Goal: Task Accomplishment & Management: Complete application form

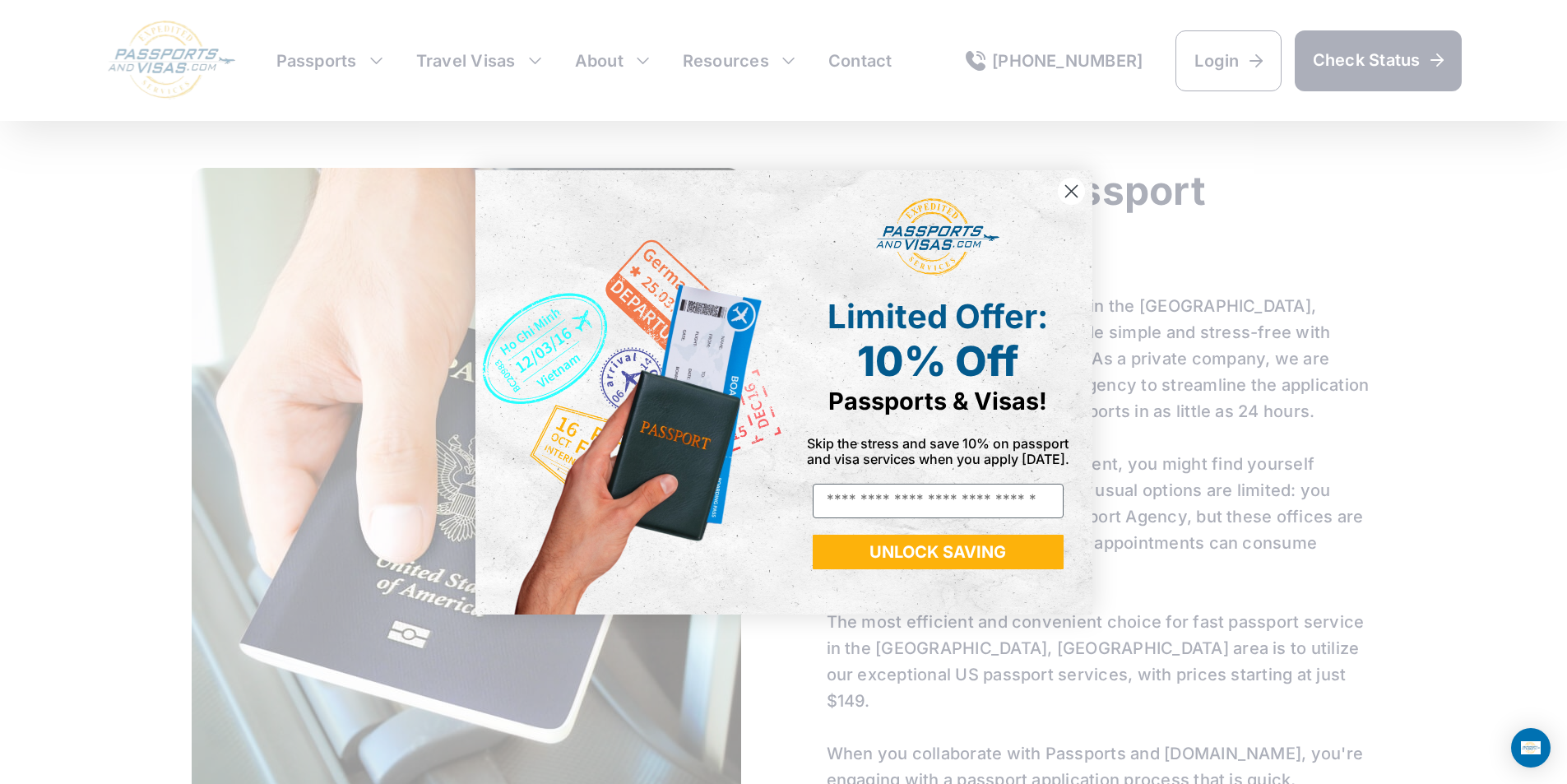
scroll to position [986, 0]
click at [1072, 185] on circle "Close dialog" at bounding box center [1071, 190] width 27 height 27
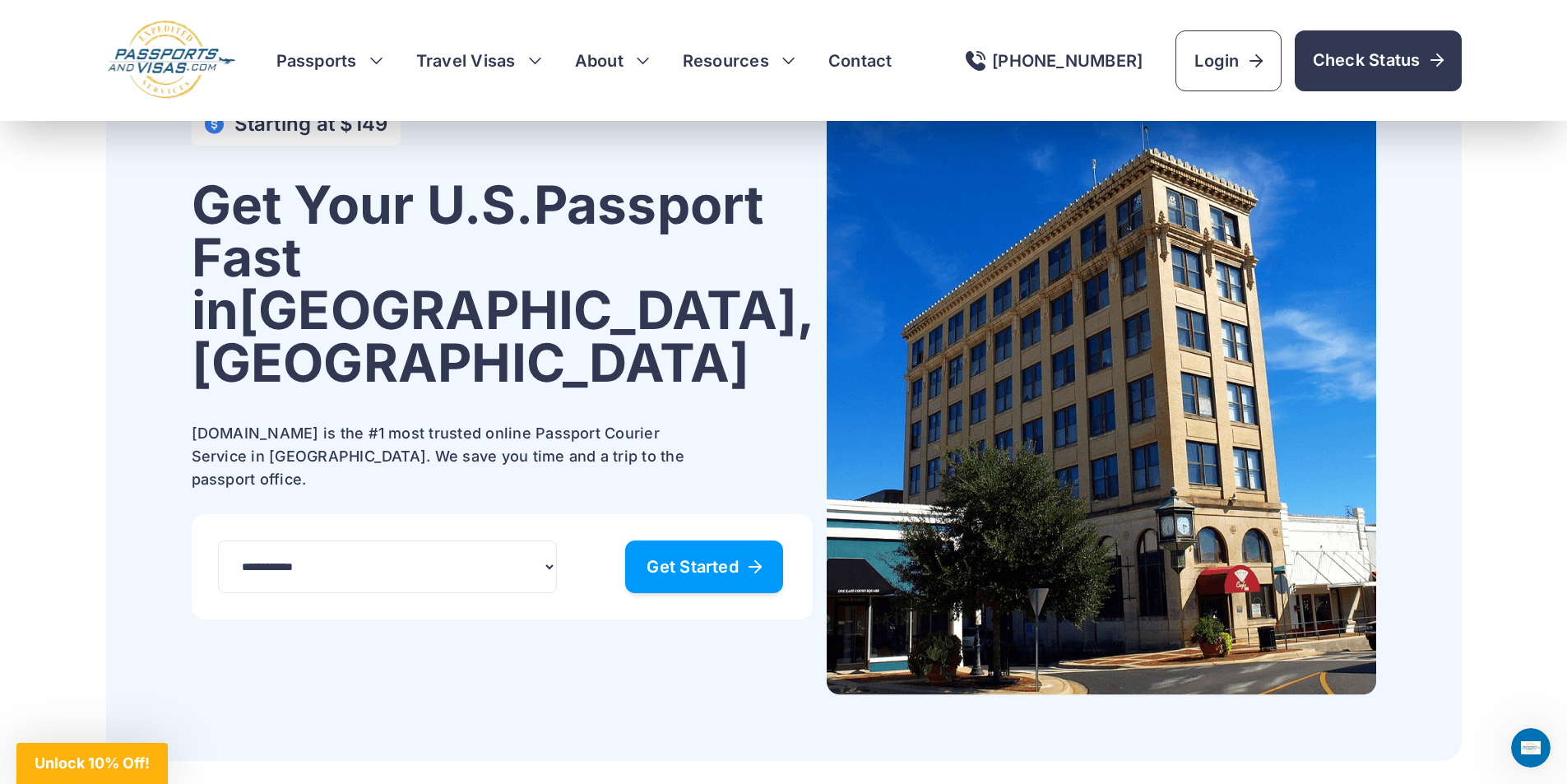
scroll to position [82, 0]
click at [646, 557] on span "Get Started" at bounding box center [704, 566] width 116 height 17
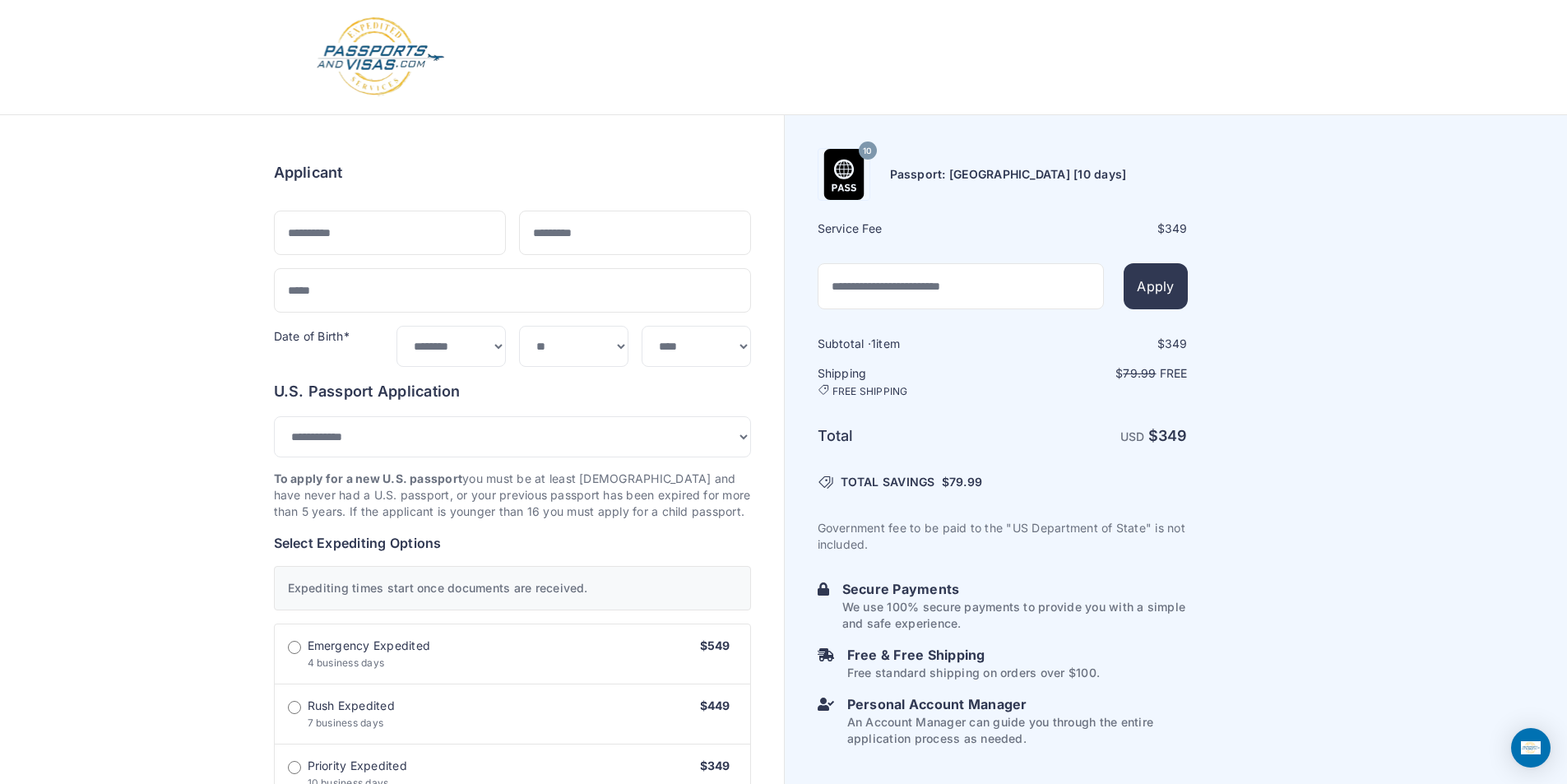
select select "***"
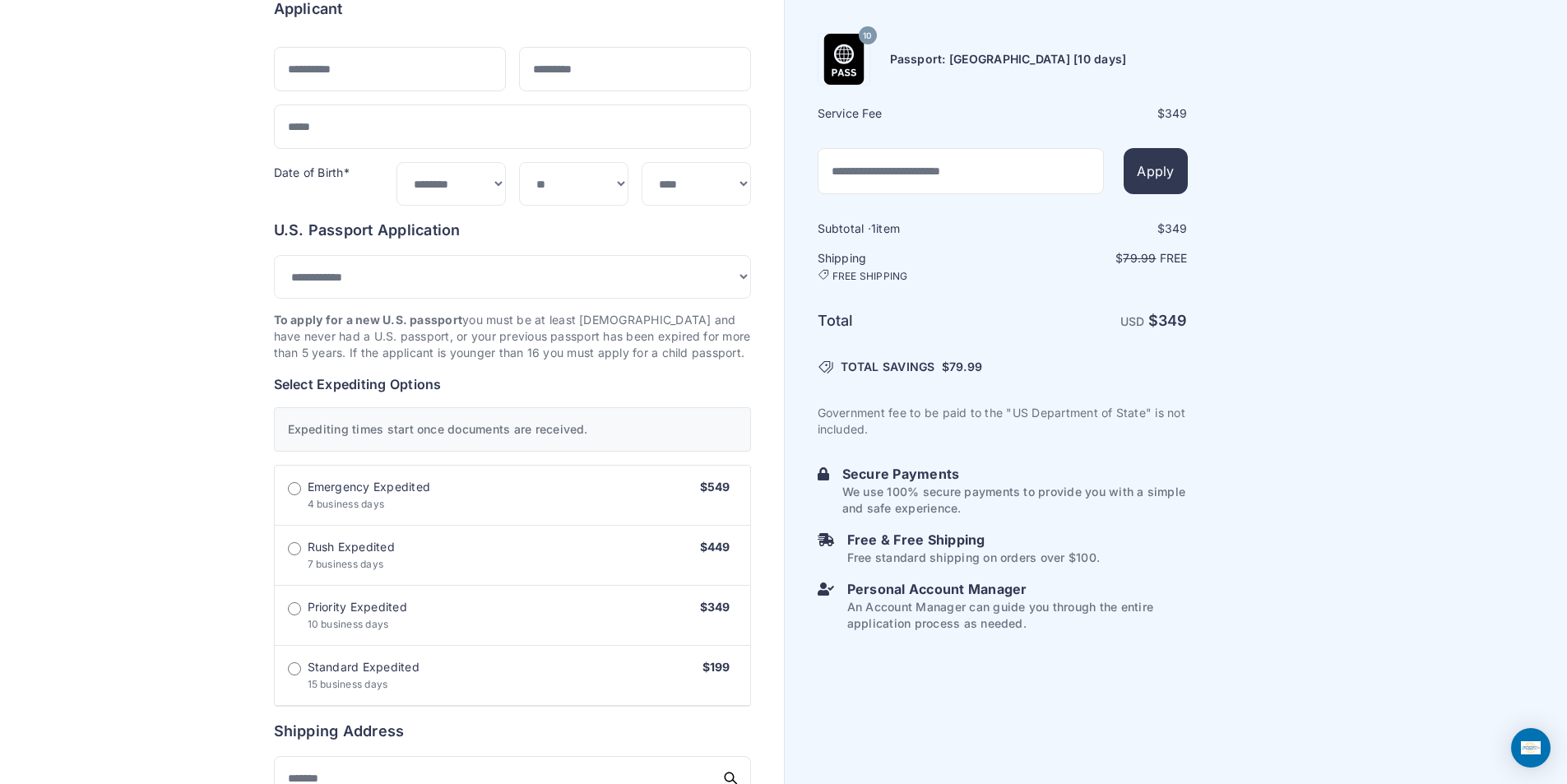
scroll to position [165, 0]
click at [398, 554] on label "Rush Expedited 7 business days $449" at bounding box center [512, 555] width 475 height 60
click at [373, 493] on span "Emergency Expedited" at bounding box center [369, 486] width 123 height 17
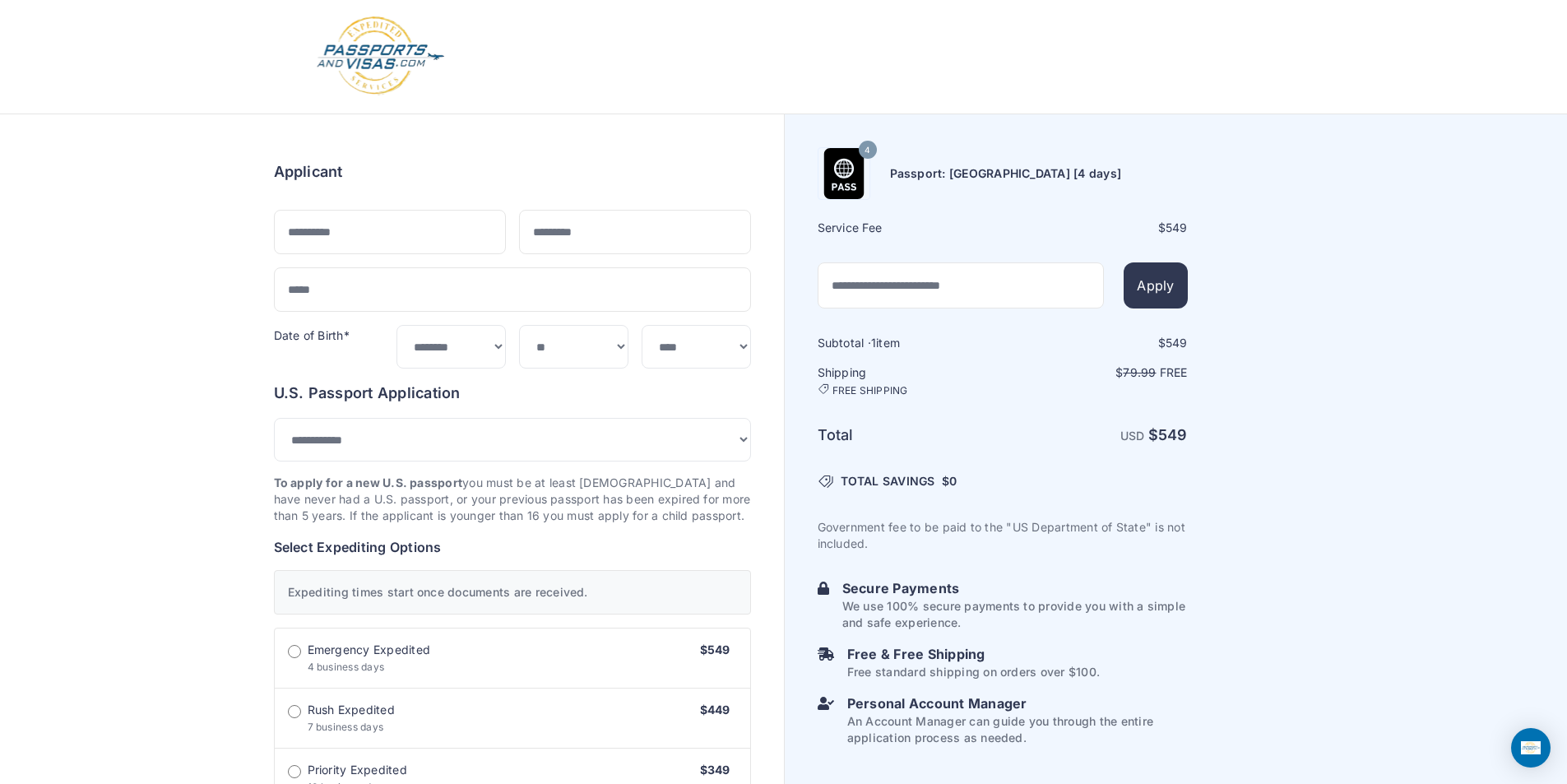
scroll to position [0, 0]
